Goal: Task Accomplishment & Management: Manage account settings

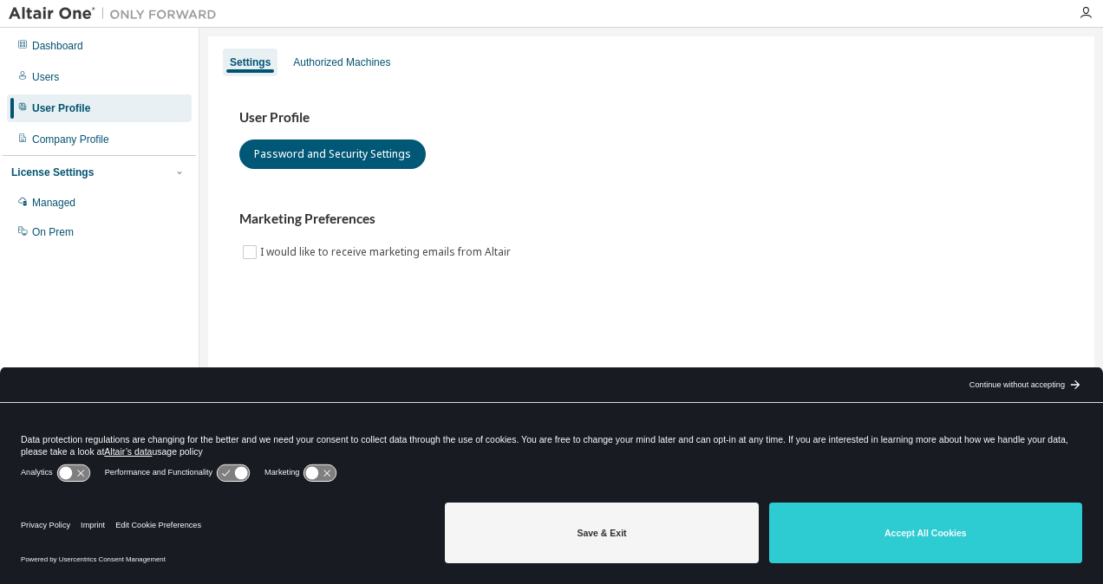
click at [1073, 388] on icon "arrow_forward_black_24dp" at bounding box center [1075, 385] width 14 height 14
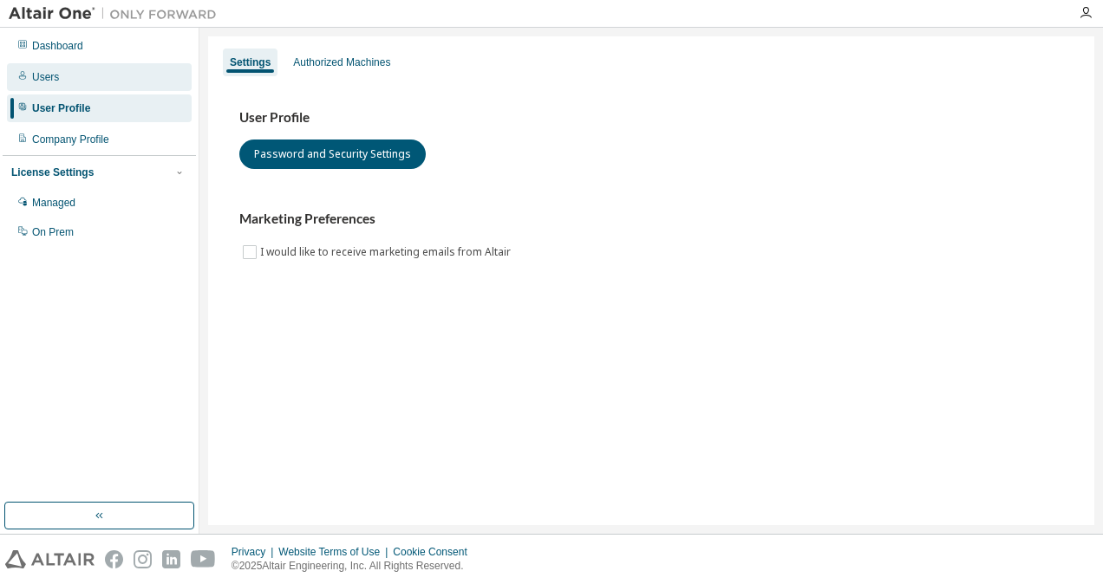
click at [104, 82] on div "Users" at bounding box center [99, 77] width 185 height 28
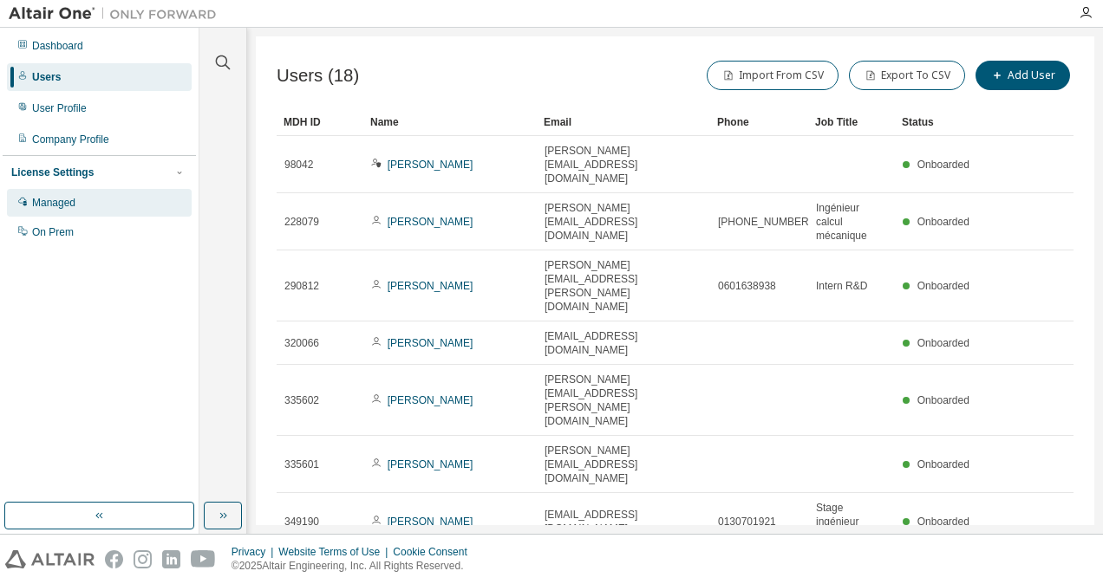
click at [64, 213] on div "Managed" at bounding box center [99, 203] width 185 height 28
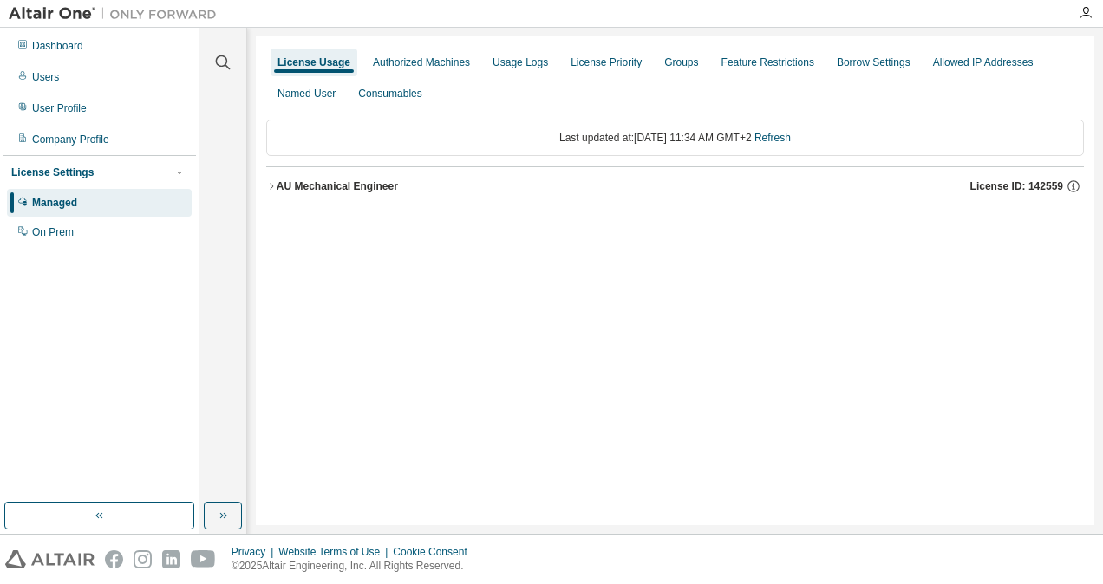
click at [279, 183] on div "AU Mechanical Engineer" at bounding box center [337, 186] width 121 height 14
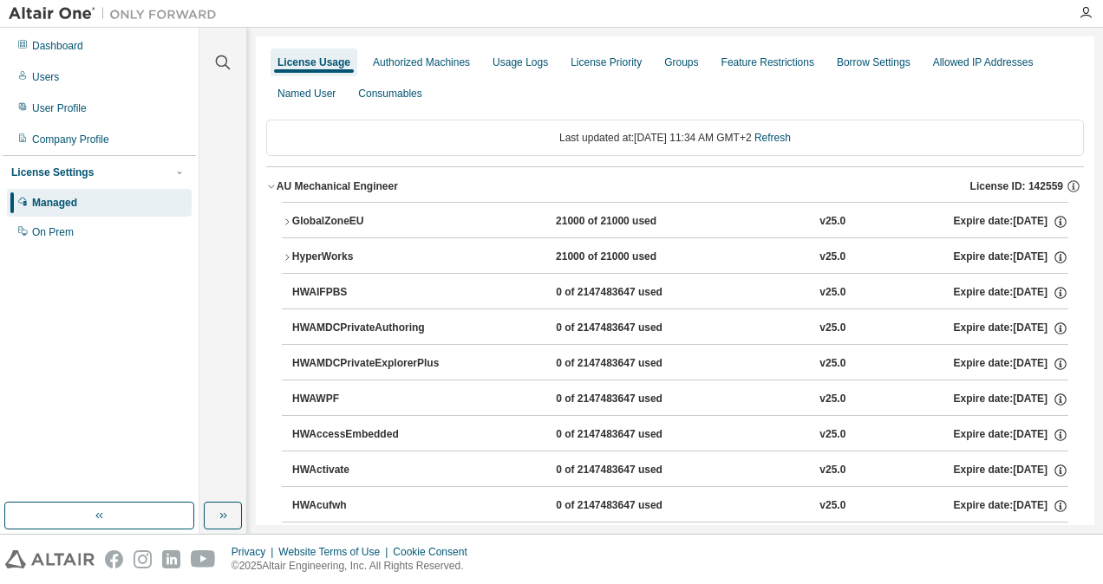
click at [279, 183] on div "AU Mechanical Engineer" at bounding box center [337, 186] width 121 height 14
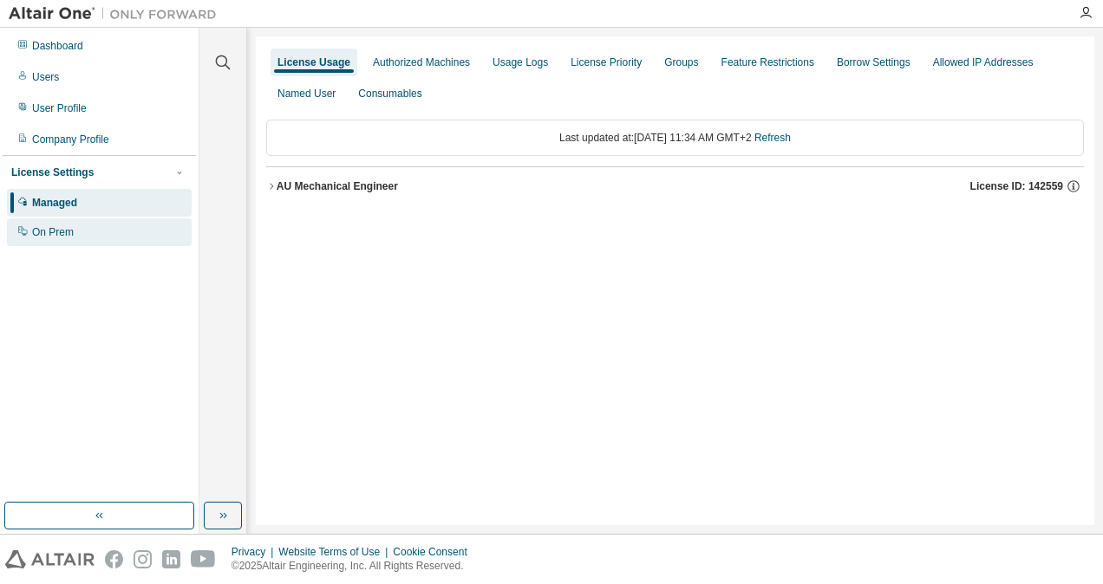
click at [74, 222] on div "On Prem" at bounding box center [99, 232] width 185 height 28
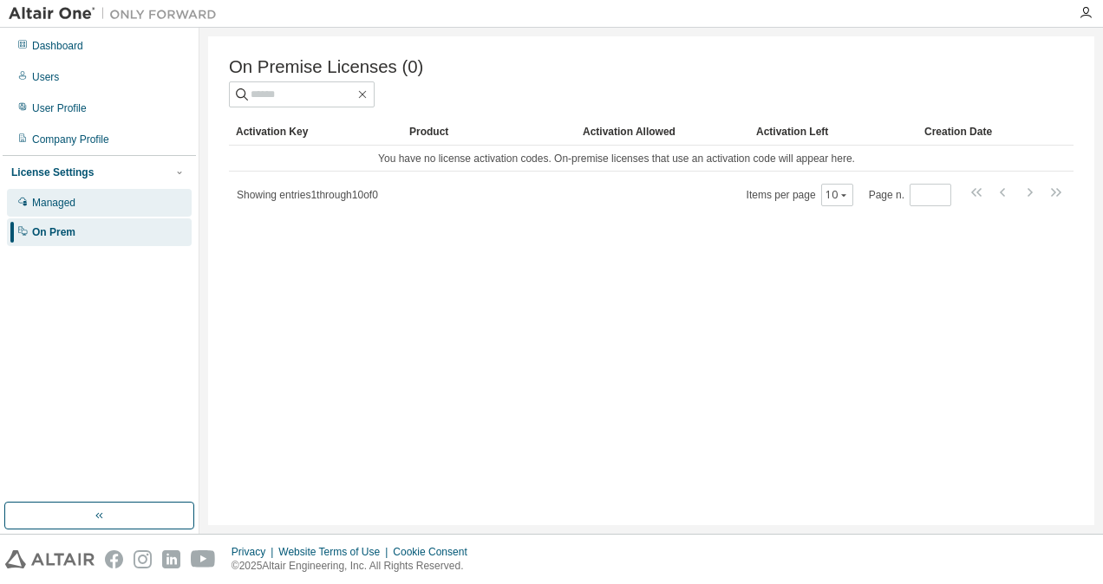
click at [78, 206] on div "Managed" at bounding box center [99, 203] width 185 height 28
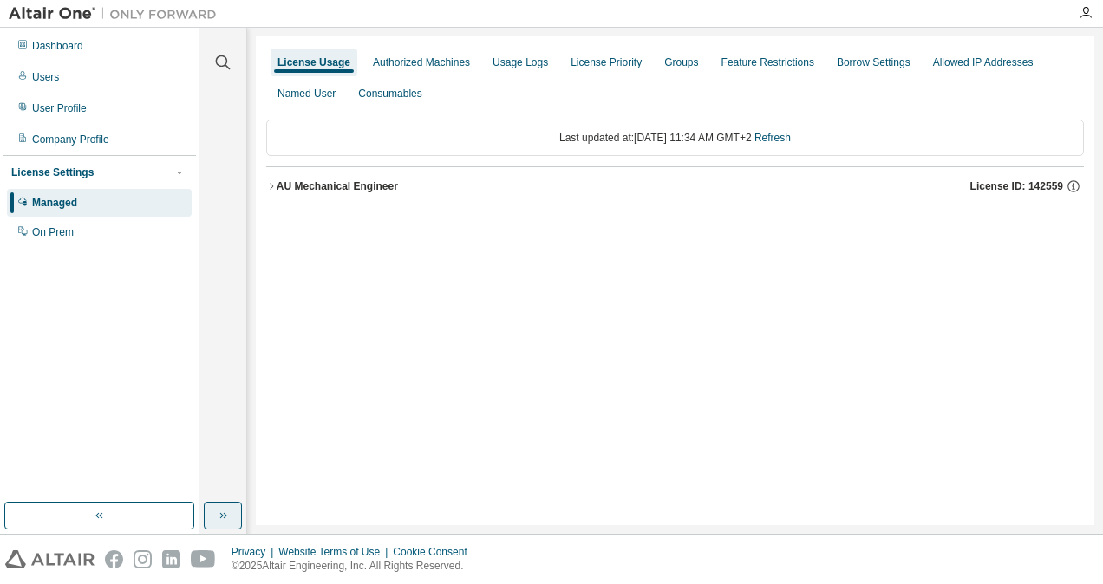
click at [223, 512] on icon "button" at bounding box center [223, 516] width 14 height 14
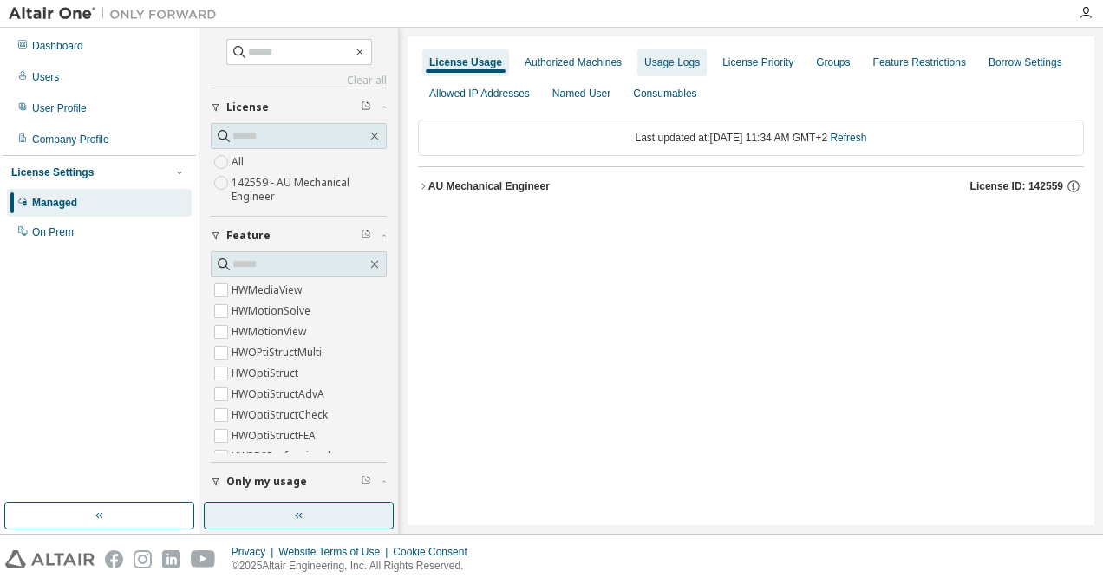
scroll to position [3035, 0]
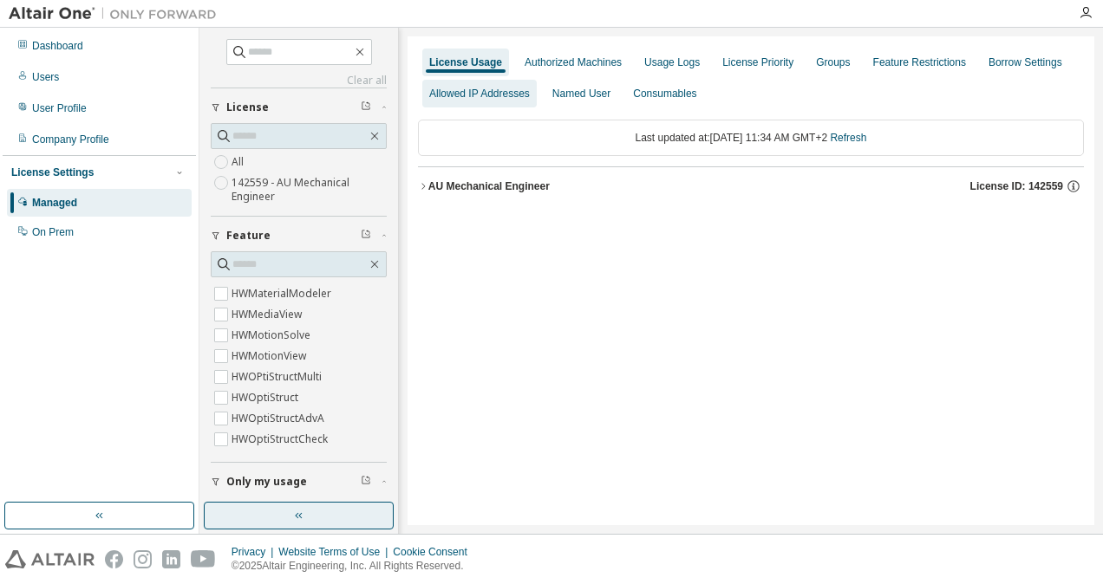
click at [530, 90] on div "Allowed IP Addresses" at bounding box center [479, 94] width 101 height 14
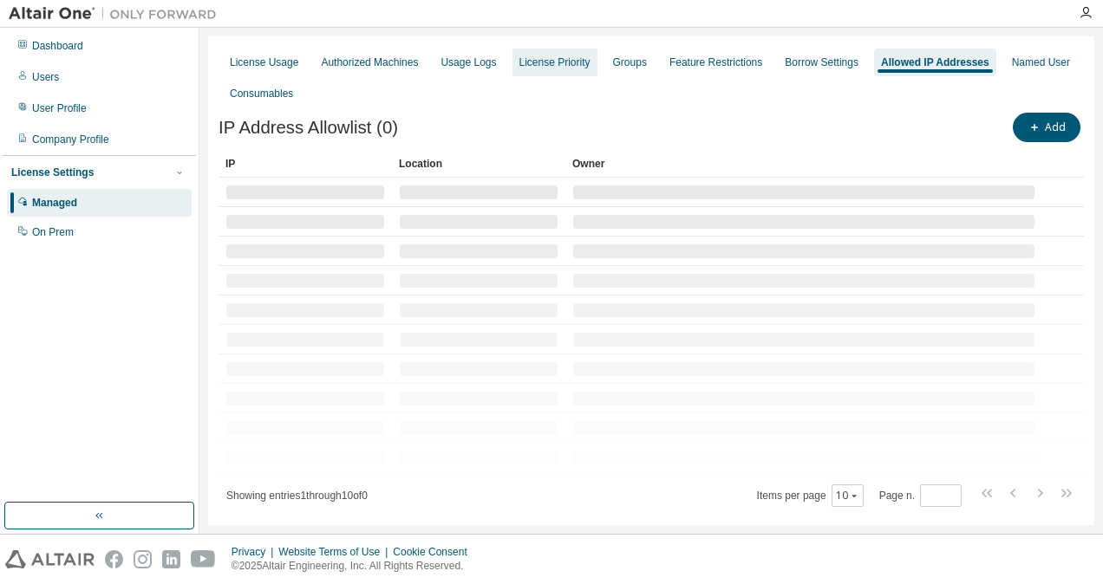
click at [566, 66] on div "License Priority" at bounding box center [554, 62] width 71 height 14
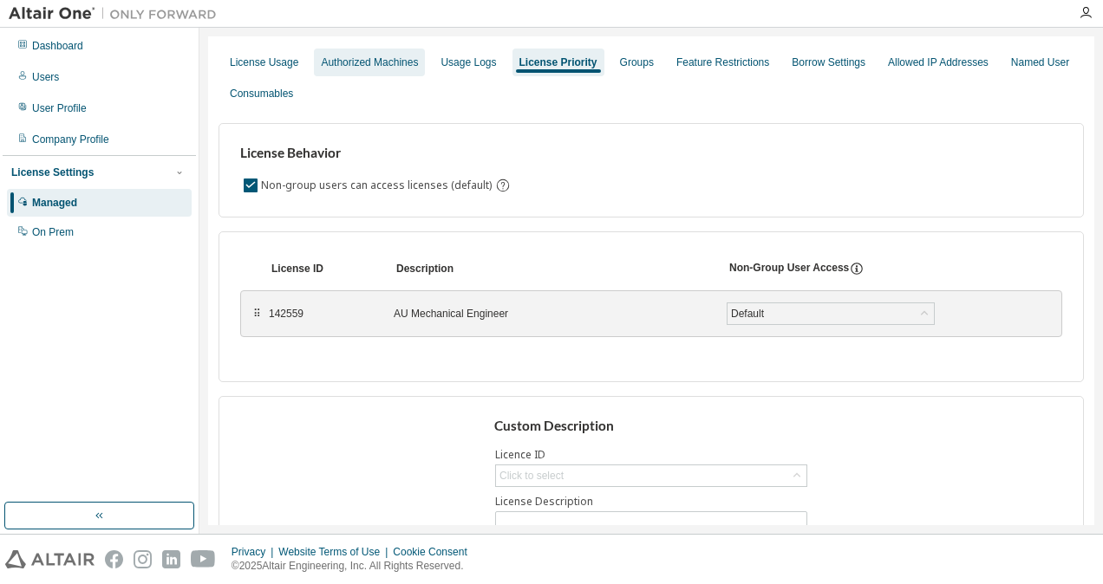
click at [400, 63] on div "Authorized Machines" at bounding box center [369, 62] width 97 height 14
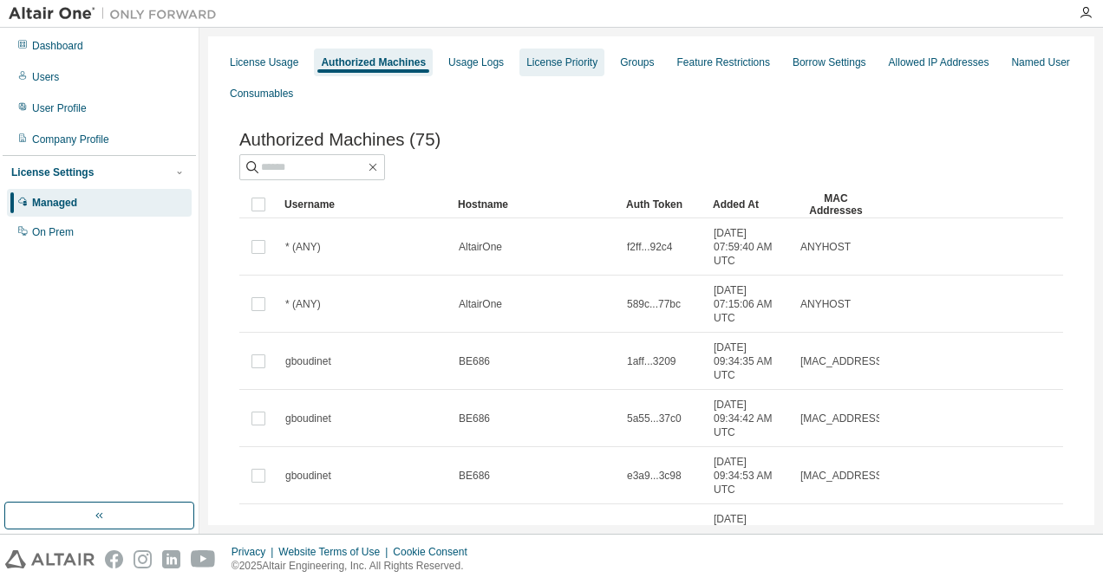
click at [557, 70] on div "License Priority" at bounding box center [561, 63] width 85 height 28
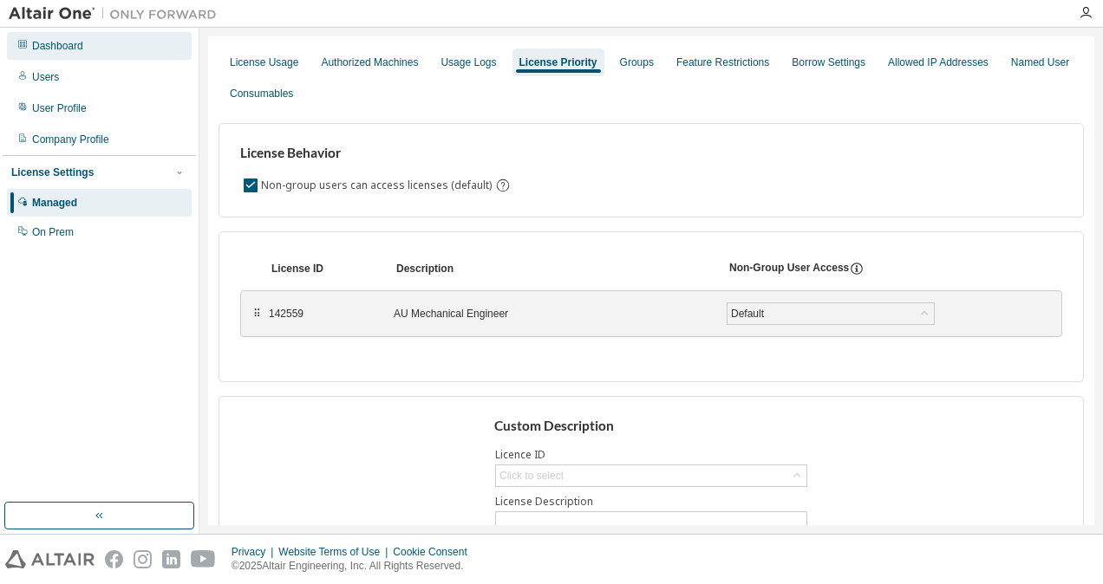
click at [62, 52] on div "Dashboard" at bounding box center [57, 46] width 51 height 14
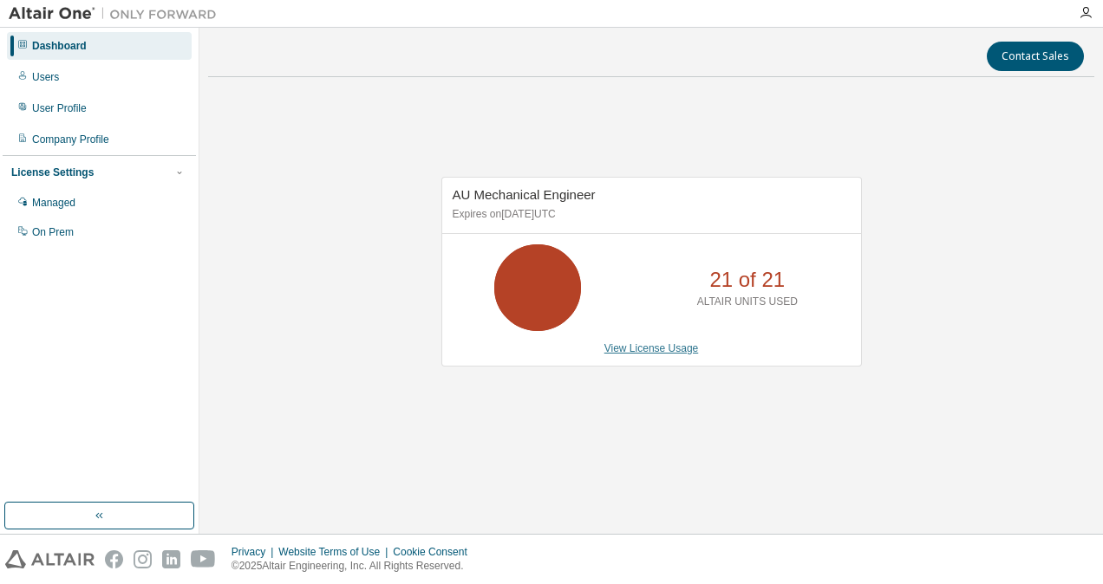
click at [631, 349] on link "View License Usage" at bounding box center [651, 348] width 95 height 12
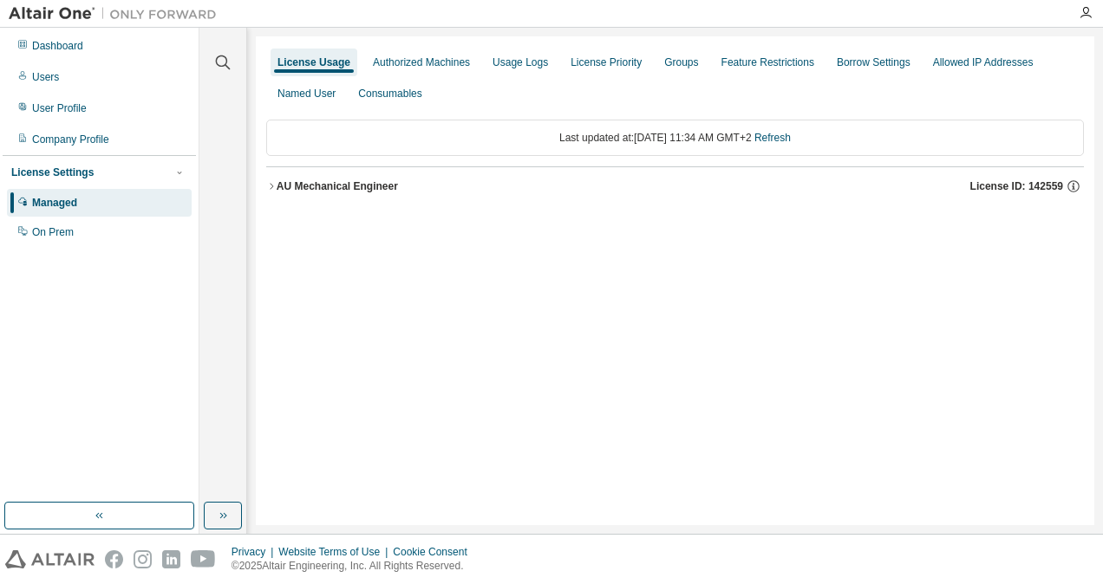
click at [29, 553] on img at bounding box center [49, 560] width 89 height 18
